Goal: Transaction & Acquisition: Purchase product/service

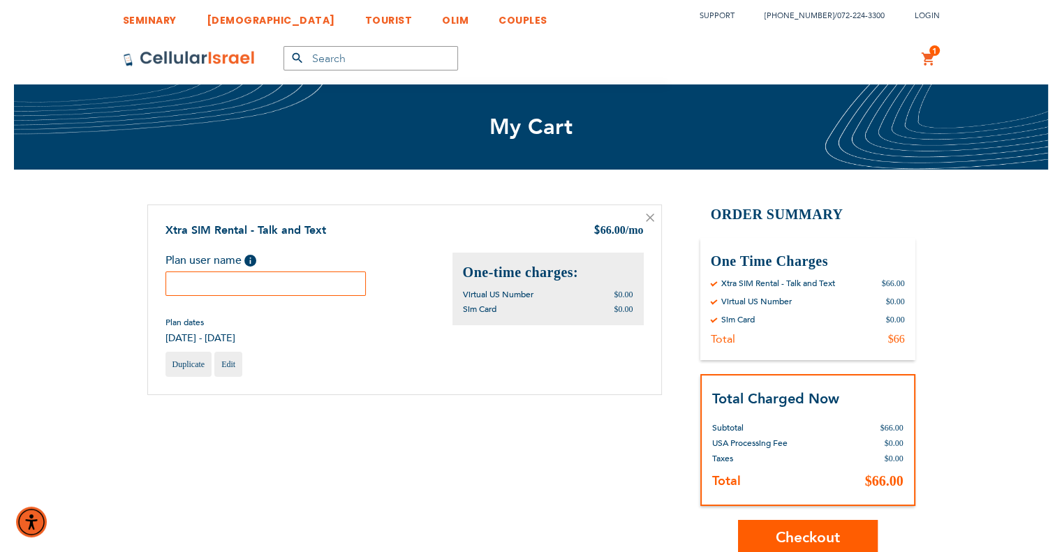
click at [307, 281] on input "text" at bounding box center [265, 284] width 201 height 24
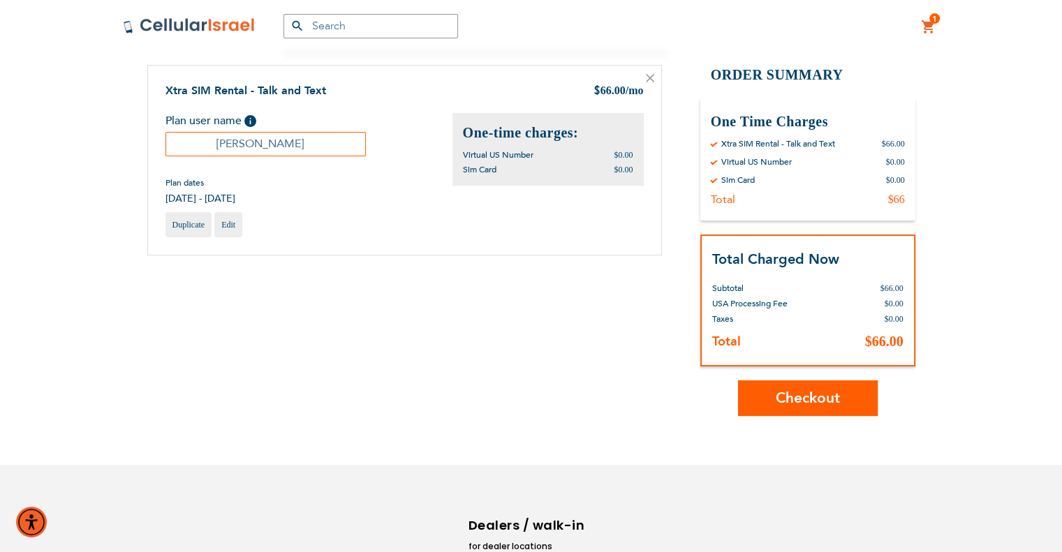
scroll to position [235, 0]
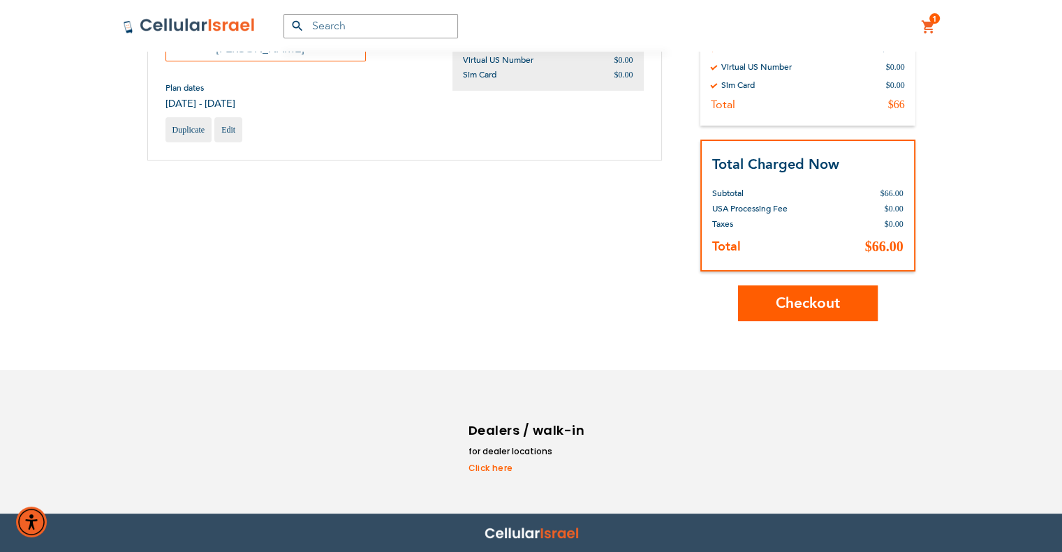
type input "[PERSON_NAME]"
click at [867, 307] on button "Checkout" at bounding box center [808, 304] width 140 height 36
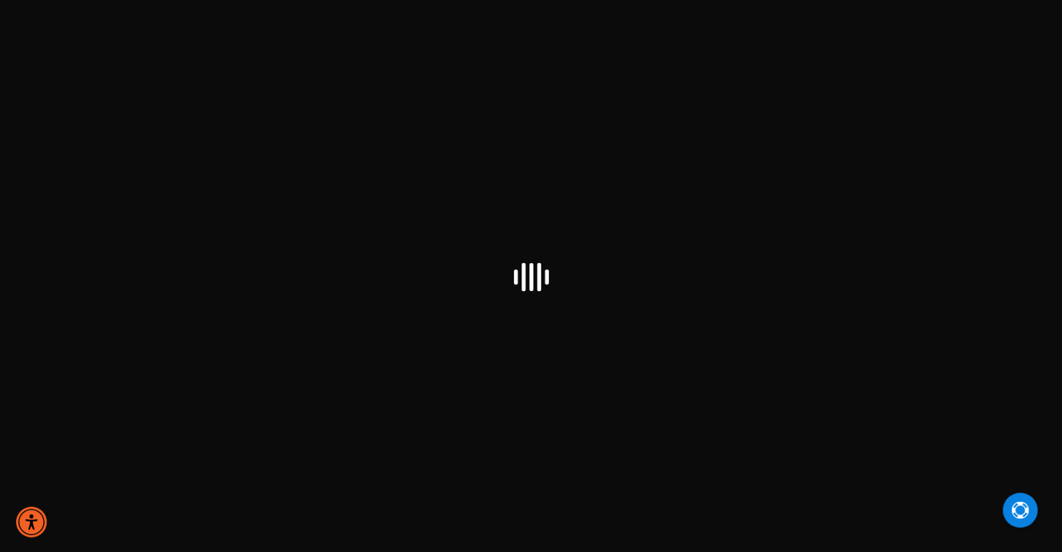
select select "US"
checkbox input "false"
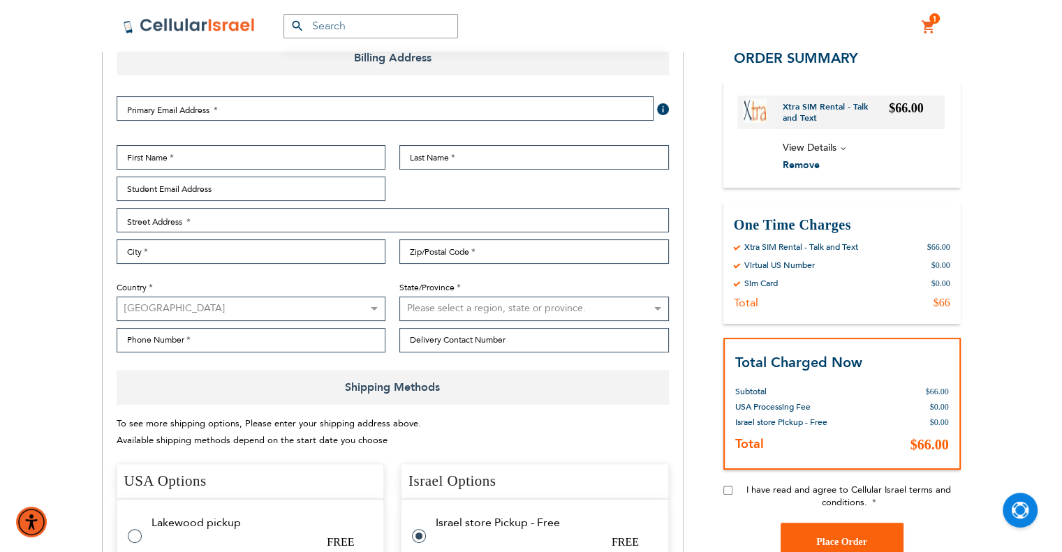
scroll to position [209, 0]
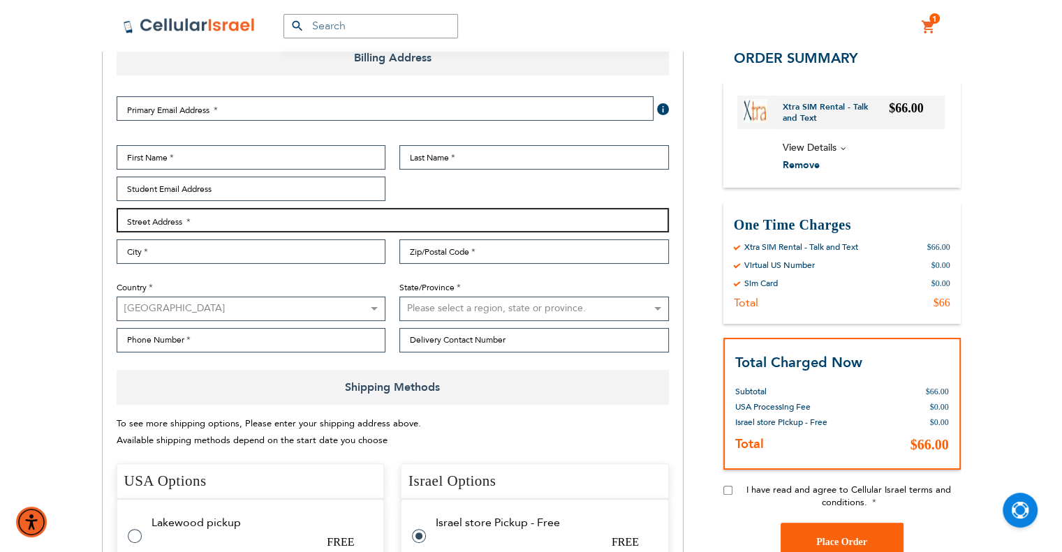
click at [298, 230] on input "Street Address: Line 1" at bounding box center [393, 220] width 552 height 24
type input "54 Ivy Hill road"
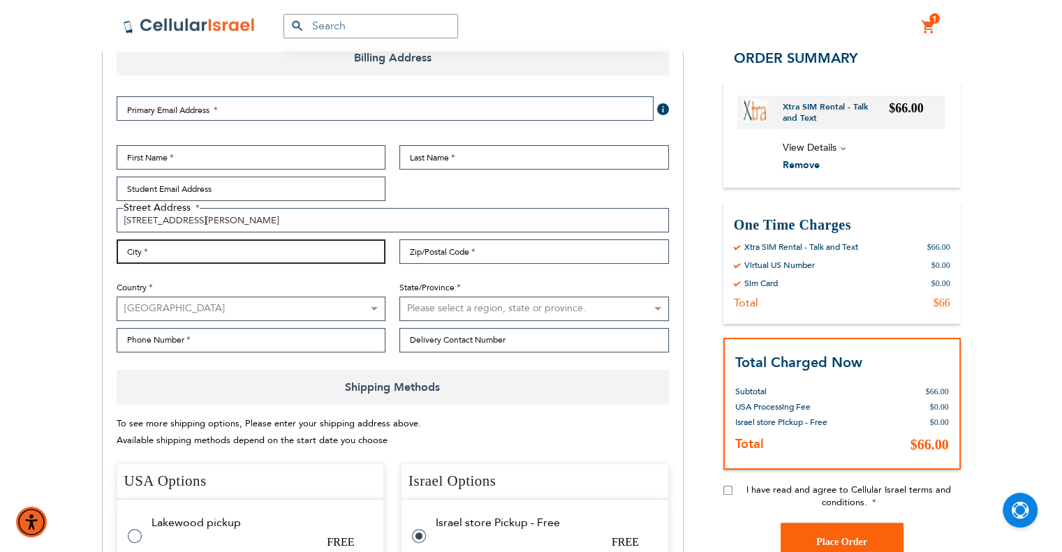
click at [272, 240] on input "City" at bounding box center [251, 251] width 269 height 24
type input "Lakewood"
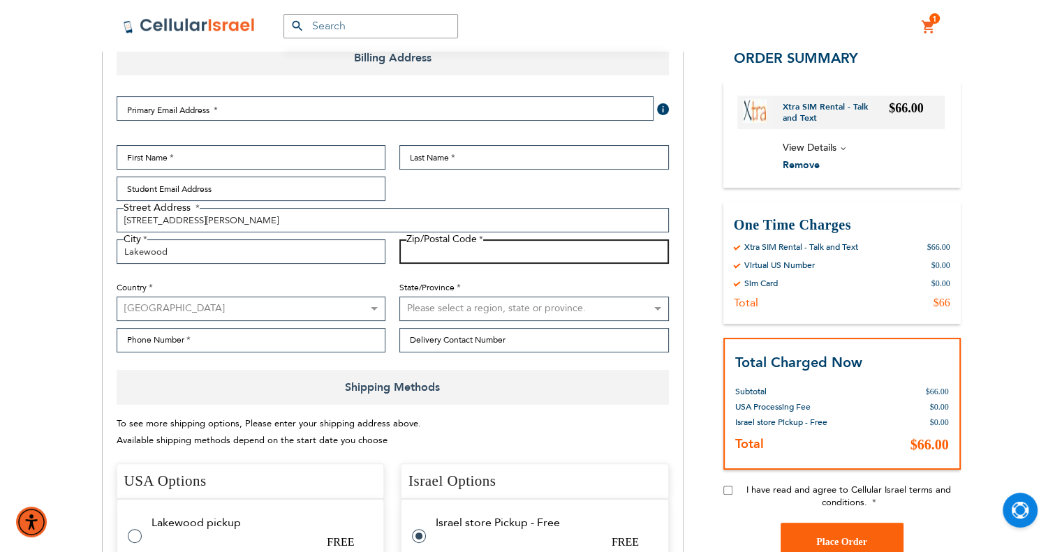
click at [430, 249] on input "Zip/Postal Code" at bounding box center [533, 251] width 269 height 24
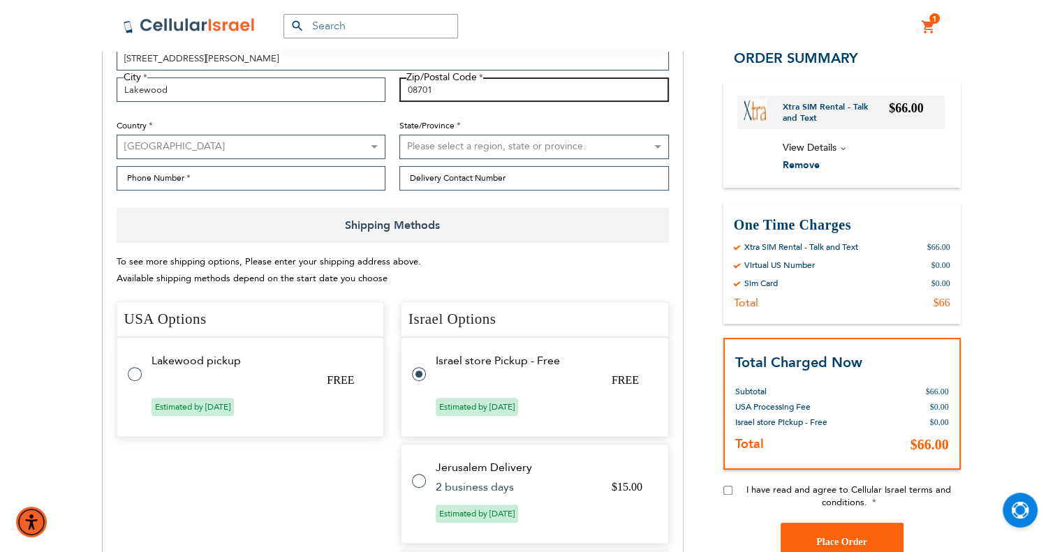
scroll to position [349, 0]
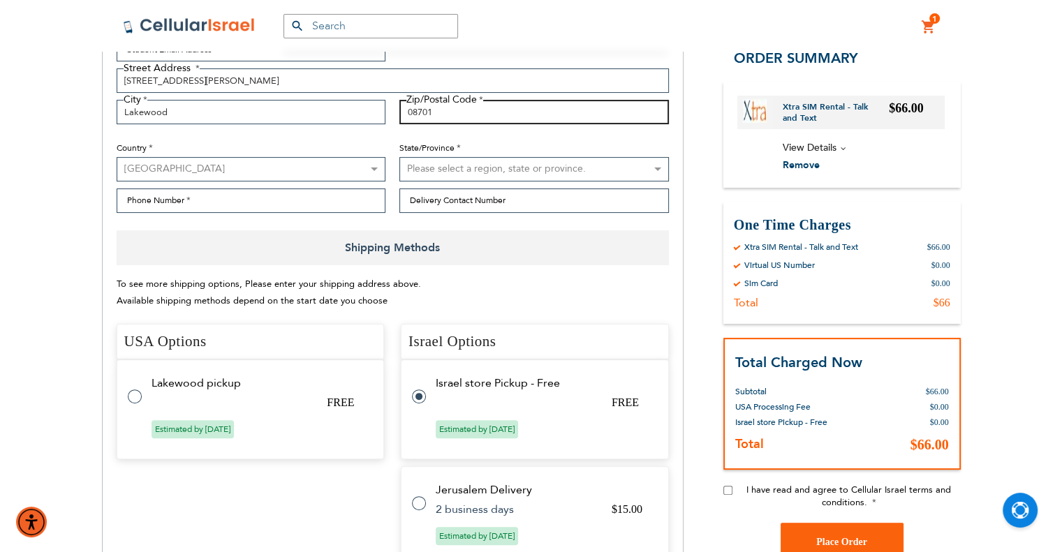
type input "08701"
click at [250, 165] on select "Australia Austria Belgium Brazil Canada Czechia Denmark Finland France Germany …" at bounding box center [251, 169] width 269 height 24
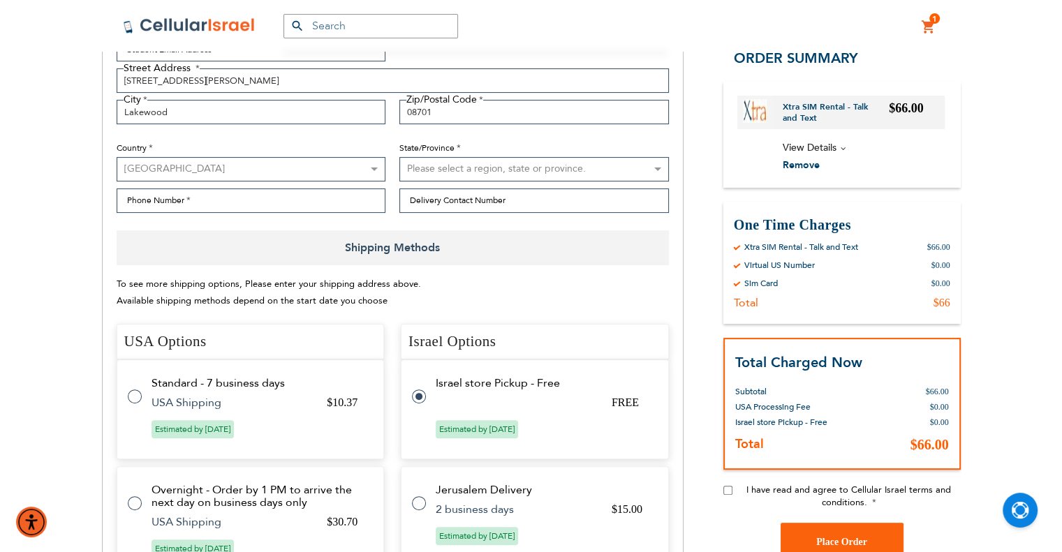
click at [468, 162] on select "Please select a region, state or province. Alabama Alaska American Samoa Arizon…" at bounding box center [533, 169] width 269 height 24
select select "41"
click at [399, 157] on select "Please select a region, state or province. Alabama Alaska American Samoa Arizon…" at bounding box center [533, 169] width 269 height 24
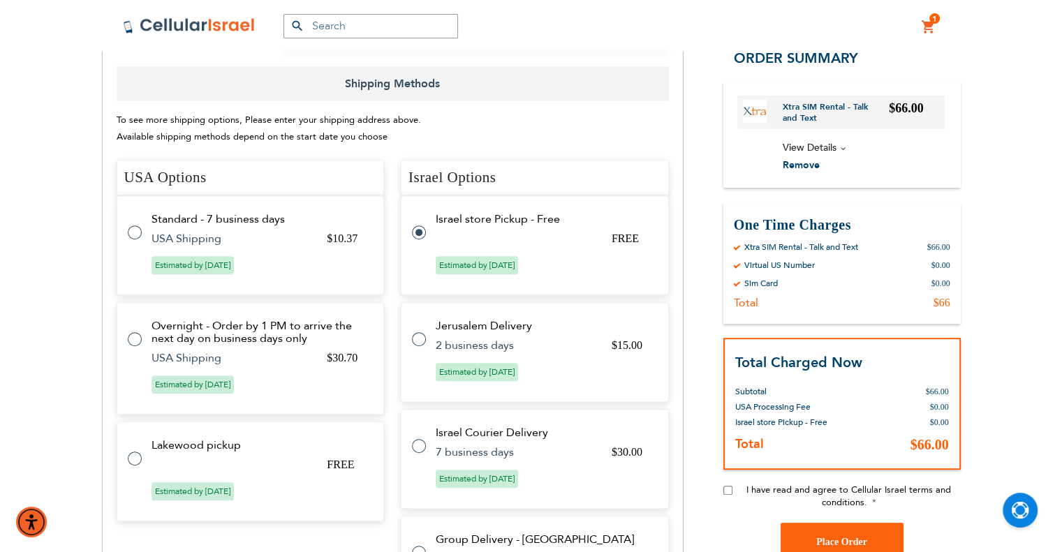
scroll to position [559, 0]
